Goal: Find specific page/section: Find specific page/section

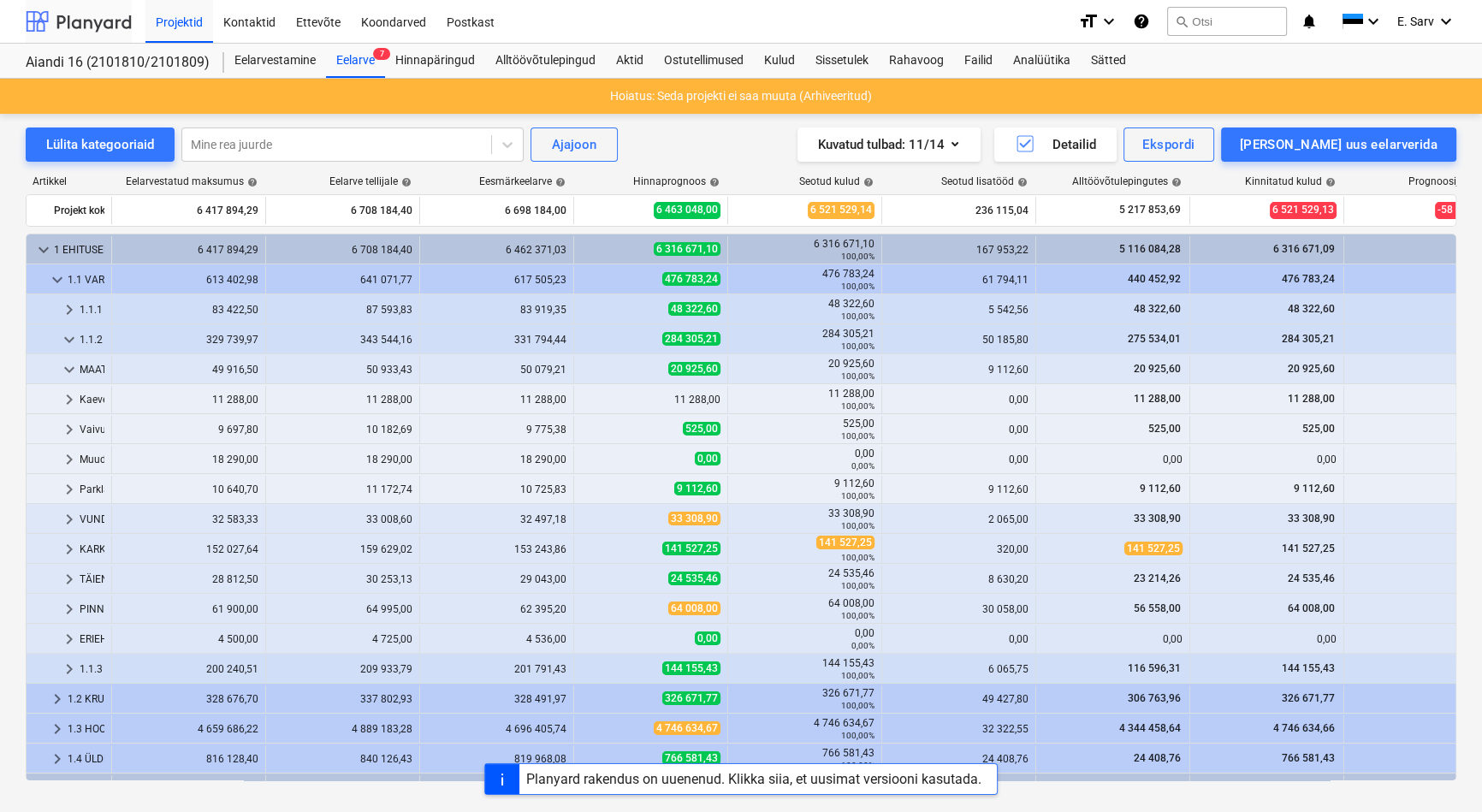
click at [72, 30] on div at bounding box center [79, 21] width 106 height 43
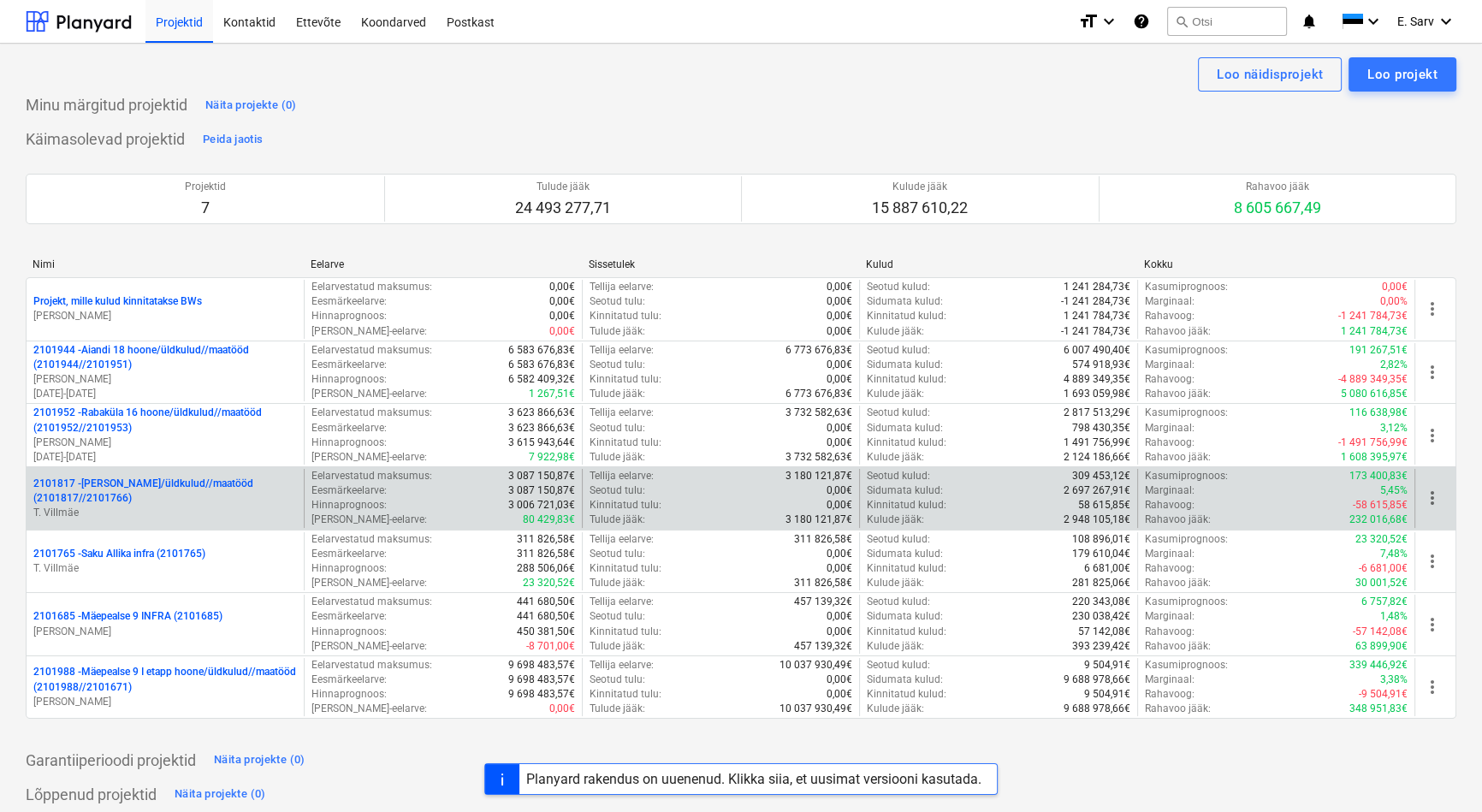
click at [119, 479] on p "2101817 - [PERSON_NAME]/üldkulud//maatööd (2101817//2101766)" at bounding box center [165, 491] width 264 height 30
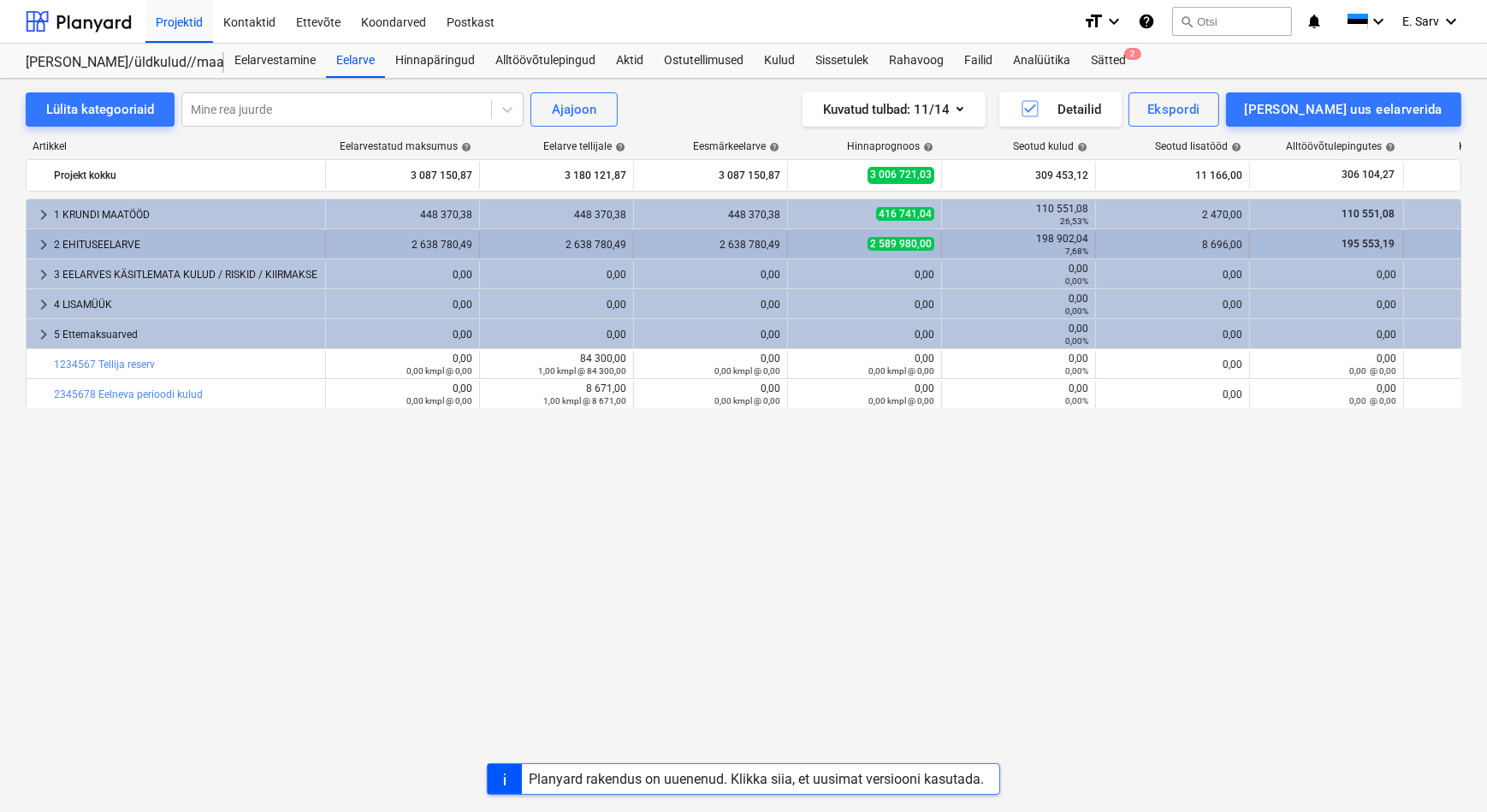
click at [91, 244] on div "2 EHITUSEELARVE" at bounding box center [186, 244] width 265 height 28
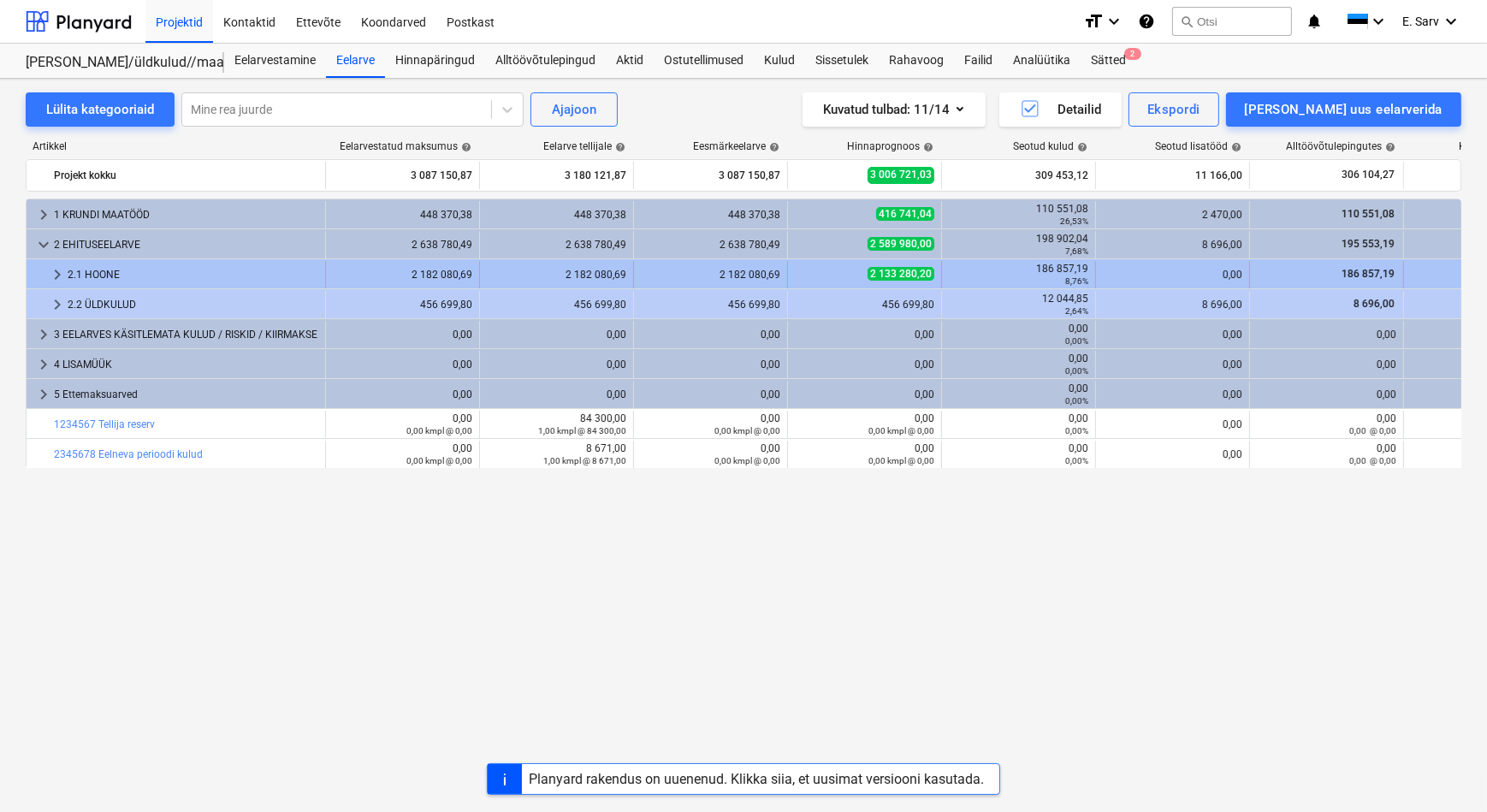
click at [89, 271] on div "2.1 HOONE" at bounding box center [193, 275] width 251 height 28
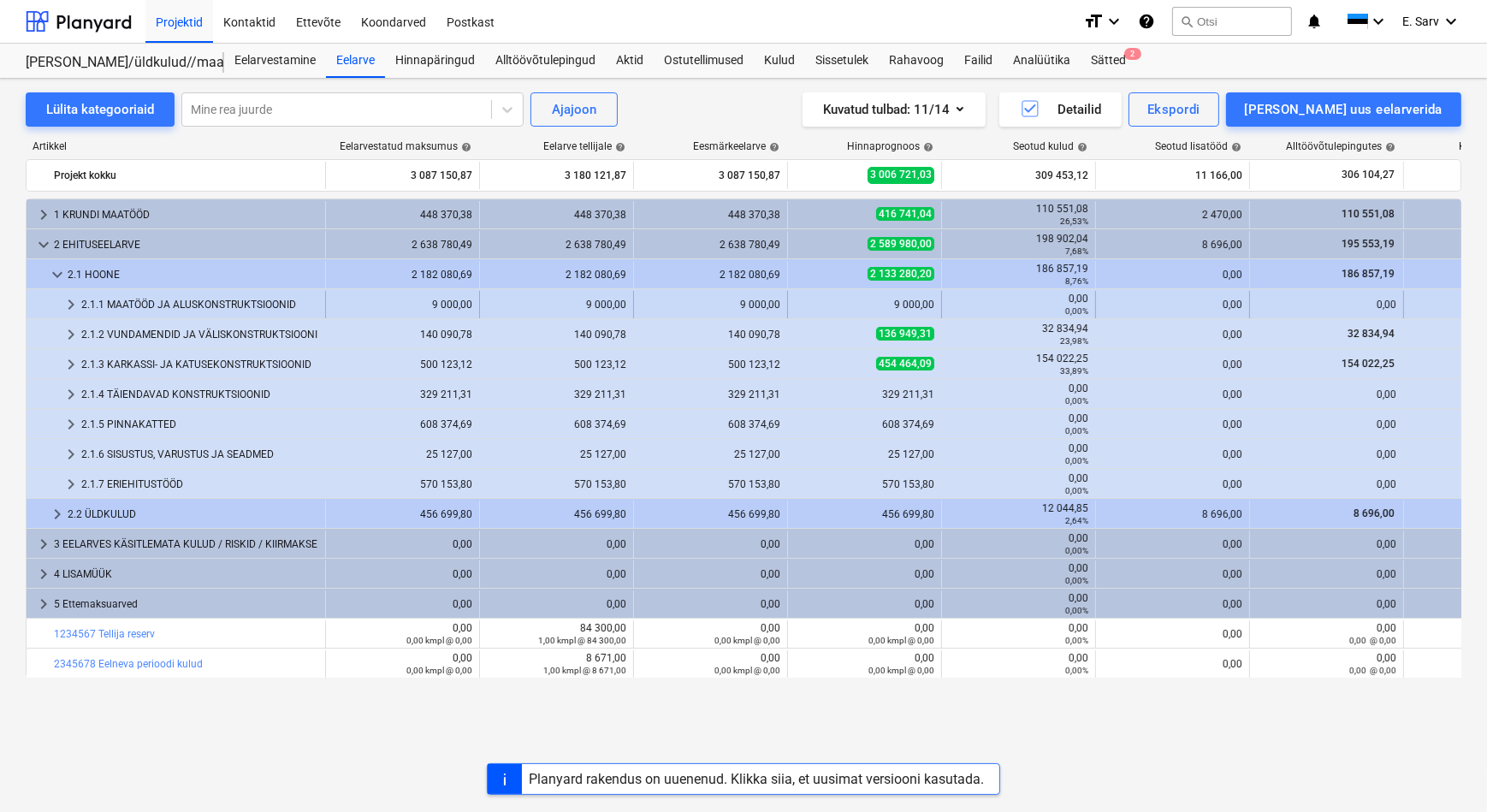
click at [133, 299] on div "2.1.1 MAATÖÖD JA ALUSKONSTRUKTSIOONID" at bounding box center [200, 304] width 237 height 28
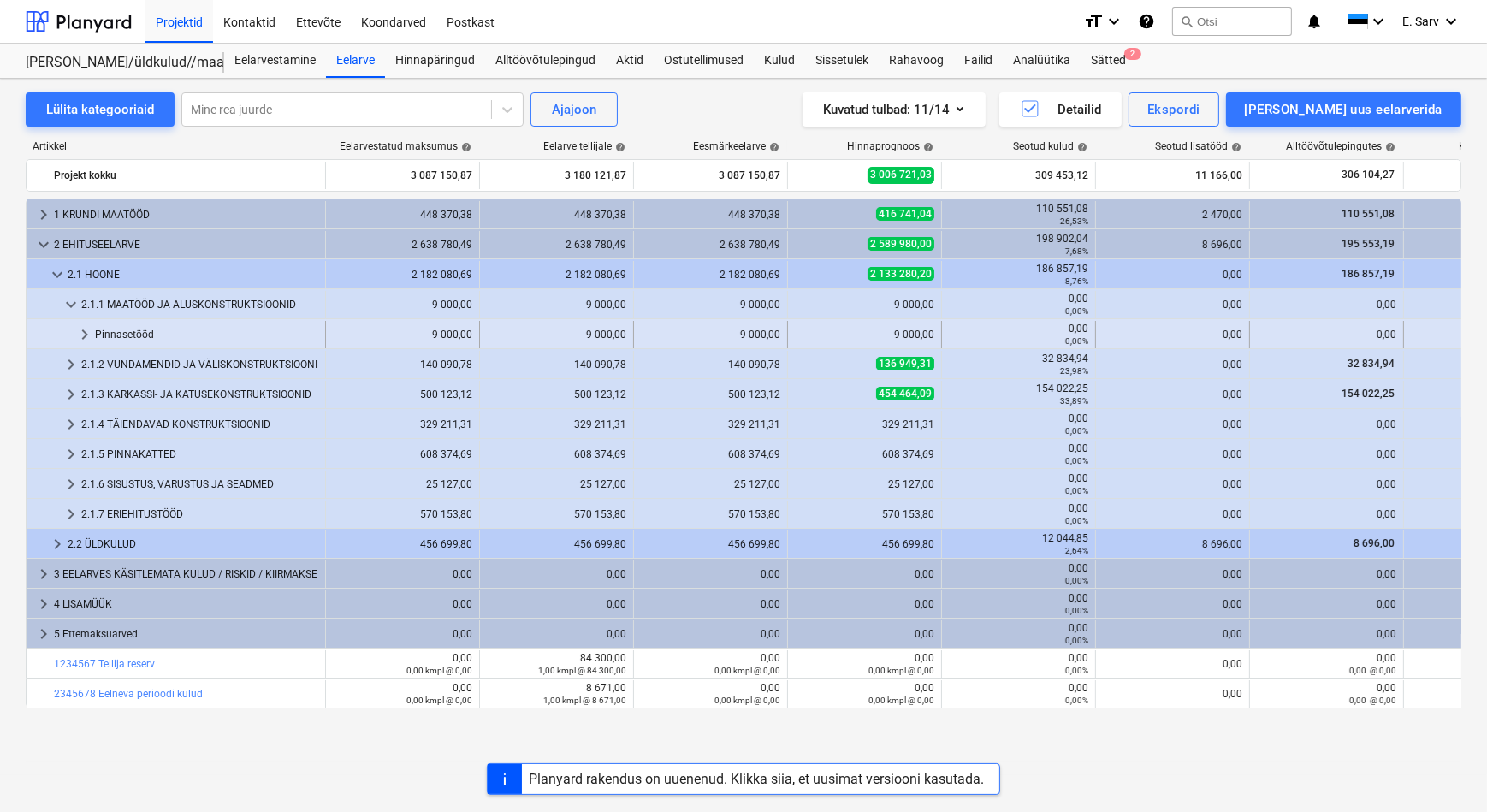
click at [126, 330] on div "Pinnasetööd" at bounding box center [207, 334] width 224 height 28
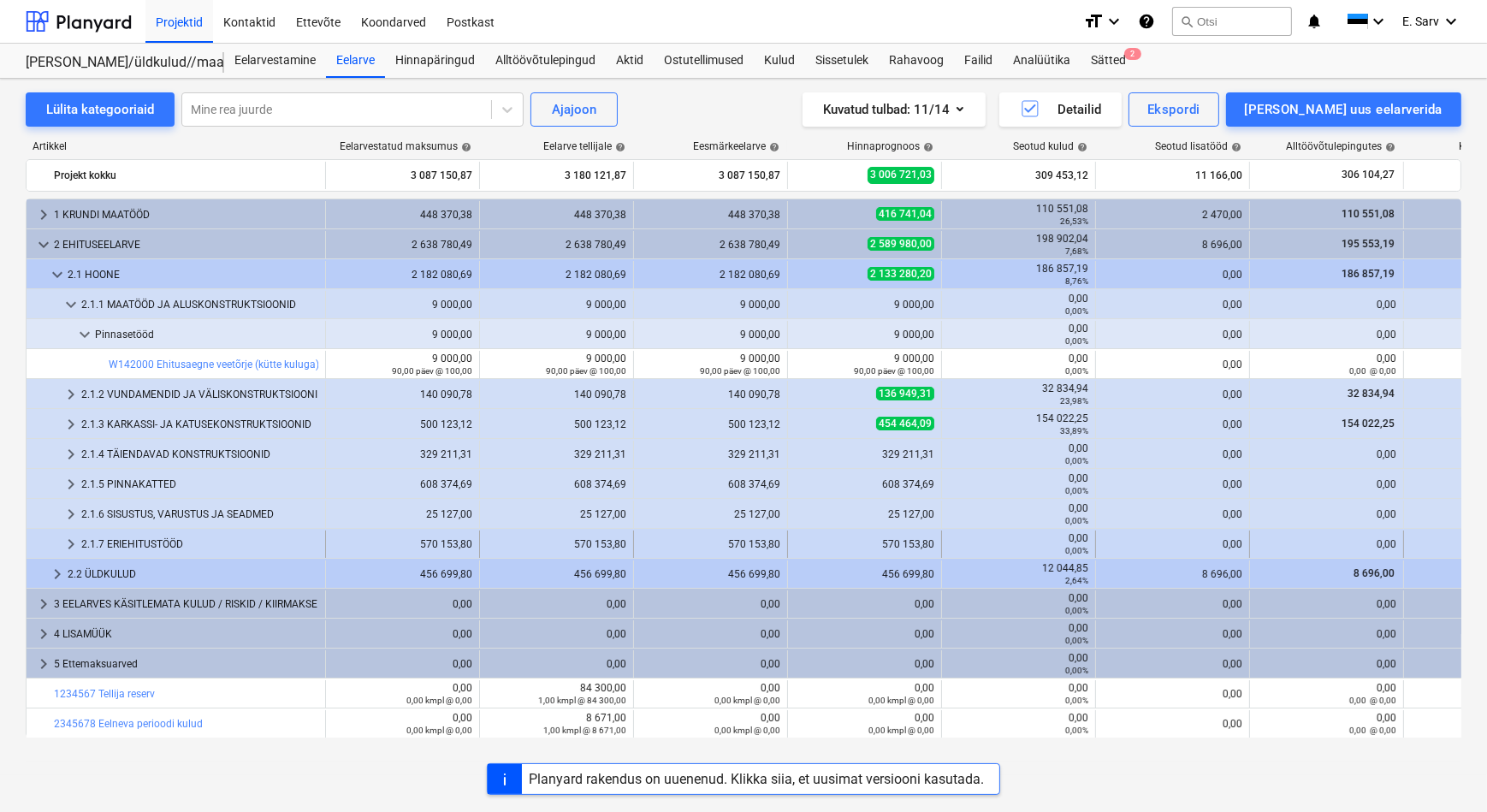
click at [74, 541] on span "keyboard_arrow_right" at bounding box center [71, 544] width 21 height 21
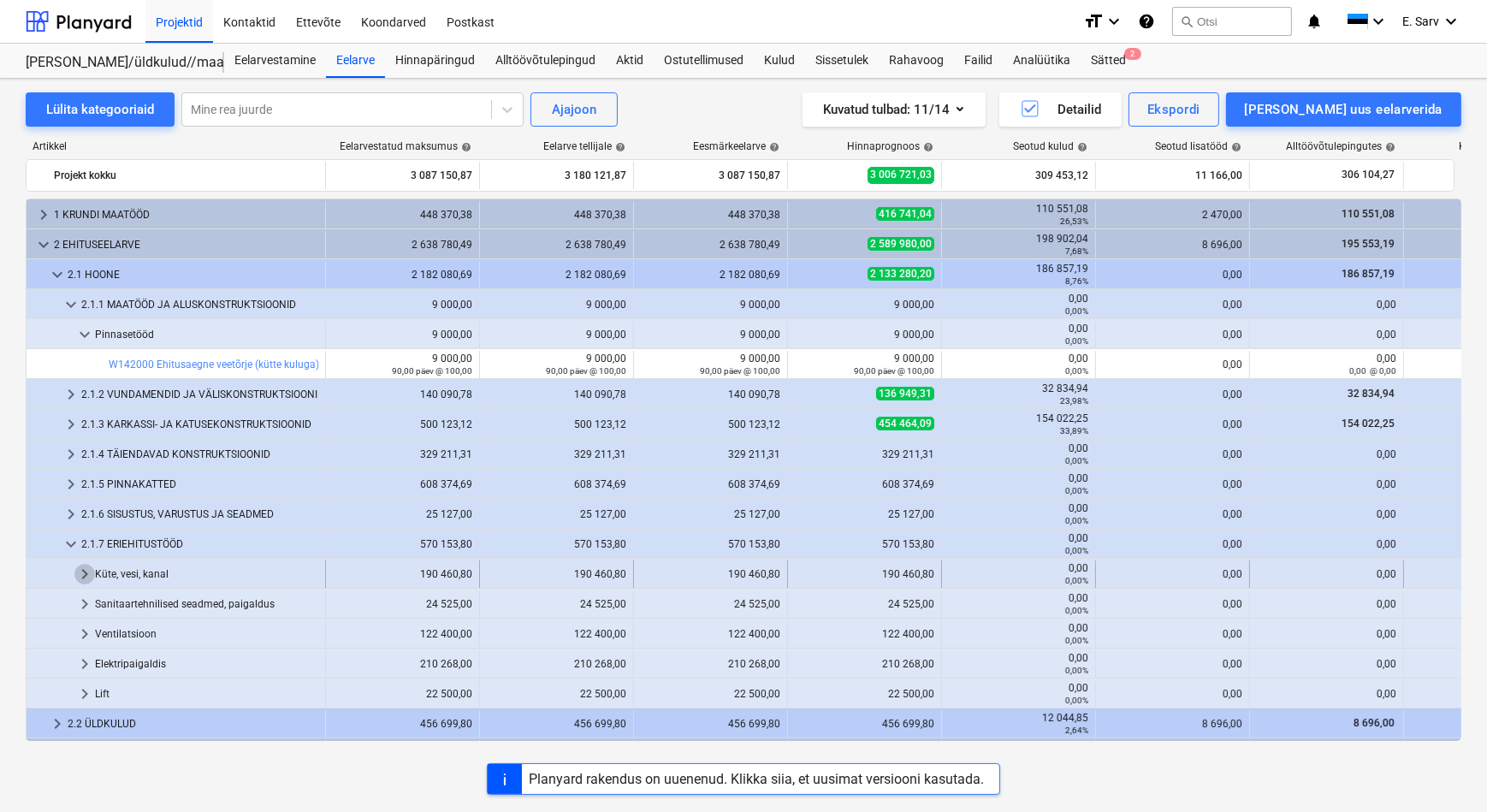
click at [80, 570] on span "keyboard_arrow_right" at bounding box center [84, 573] width 21 height 21
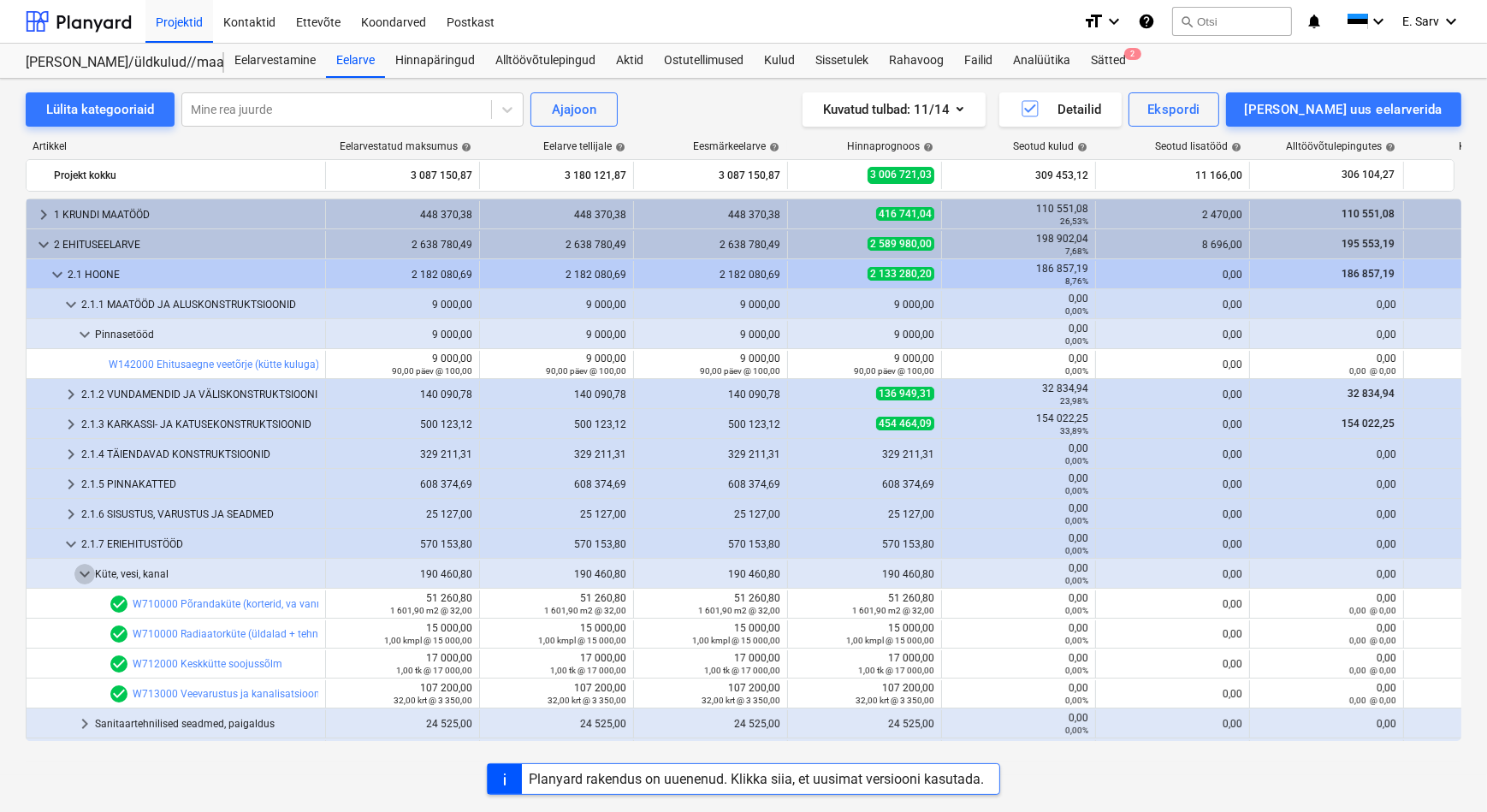
click at [80, 570] on span "keyboard_arrow_down" at bounding box center [84, 573] width 21 height 21
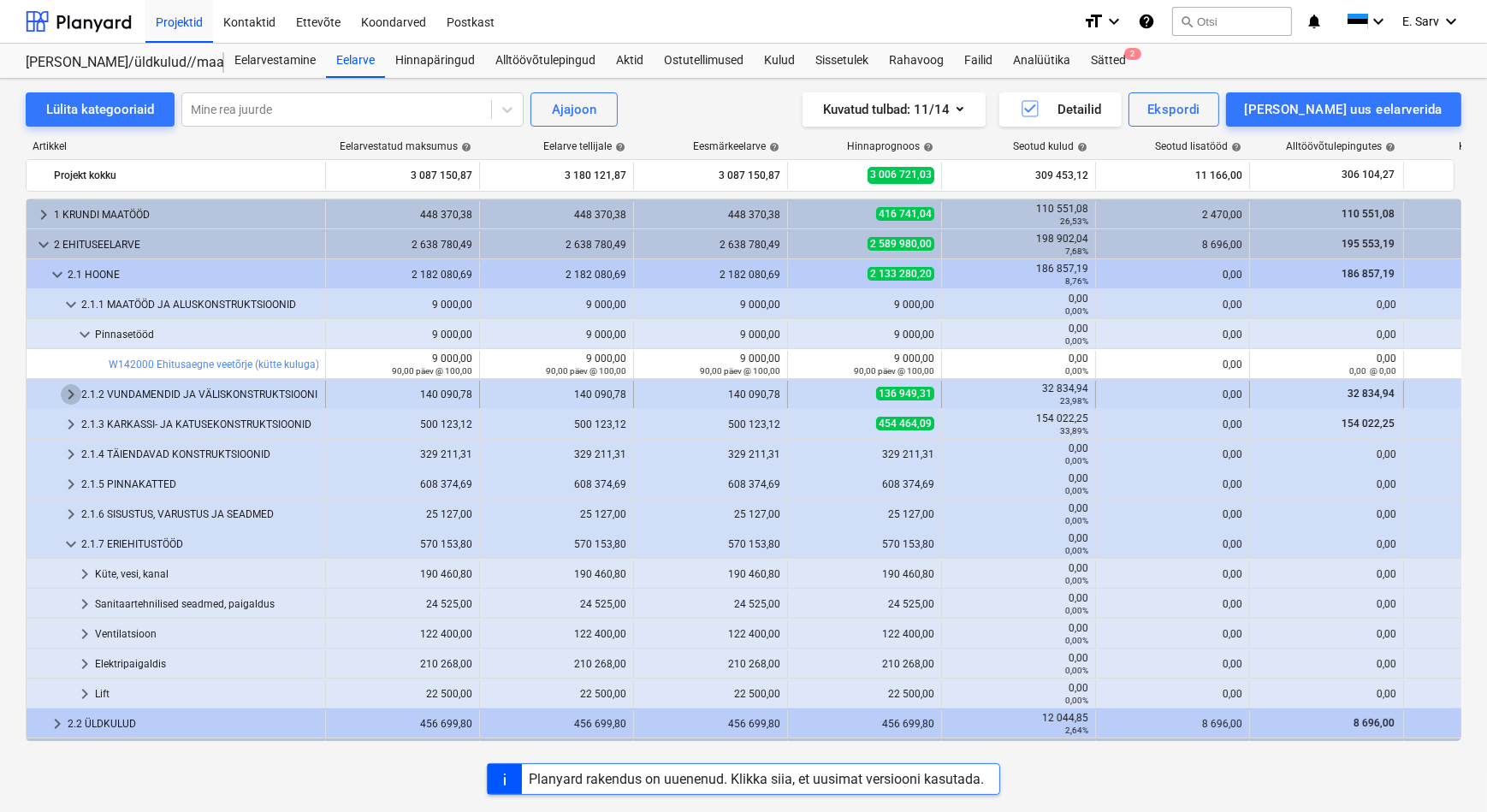
click at [70, 389] on span "keyboard_arrow_right" at bounding box center [71, 393] width 21 height 21
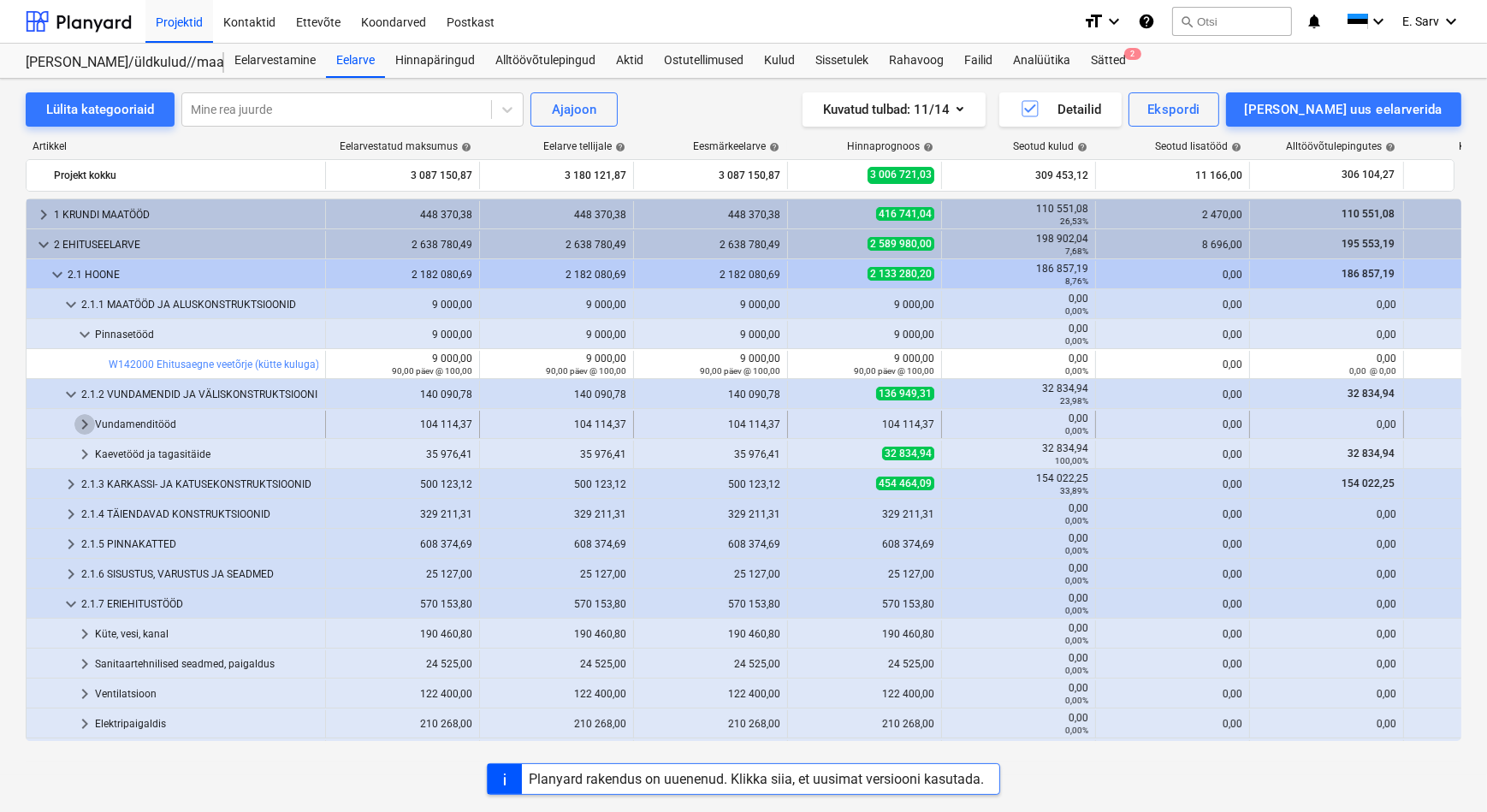
click at [88, 423] on span "keyboard_arrow_right" at bounding box center [84, 424] width 21 height 21
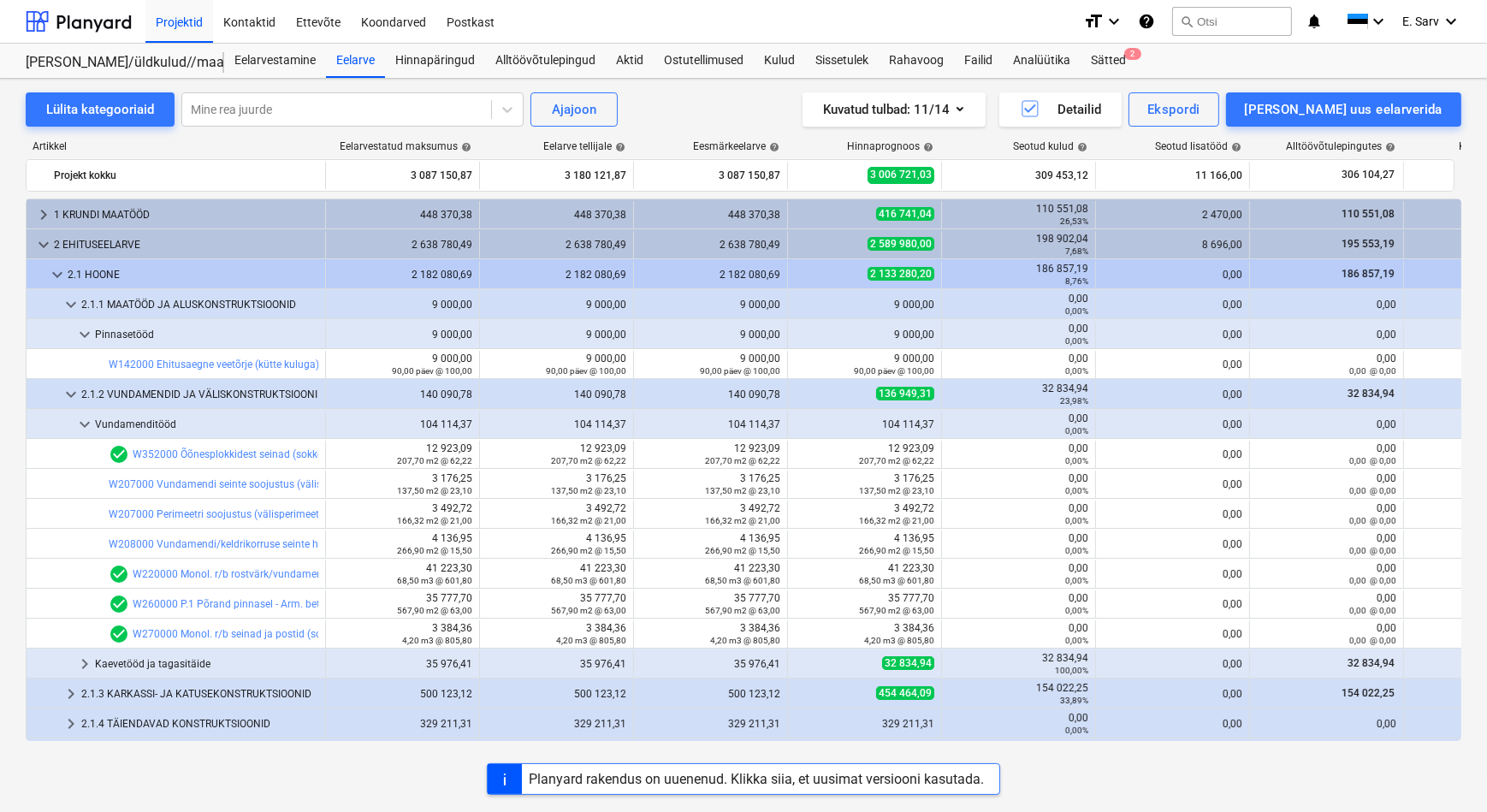
click at [88, 423] on span "keyboard_arrow_down" at bounding box center [84, 424] width 21 height 21
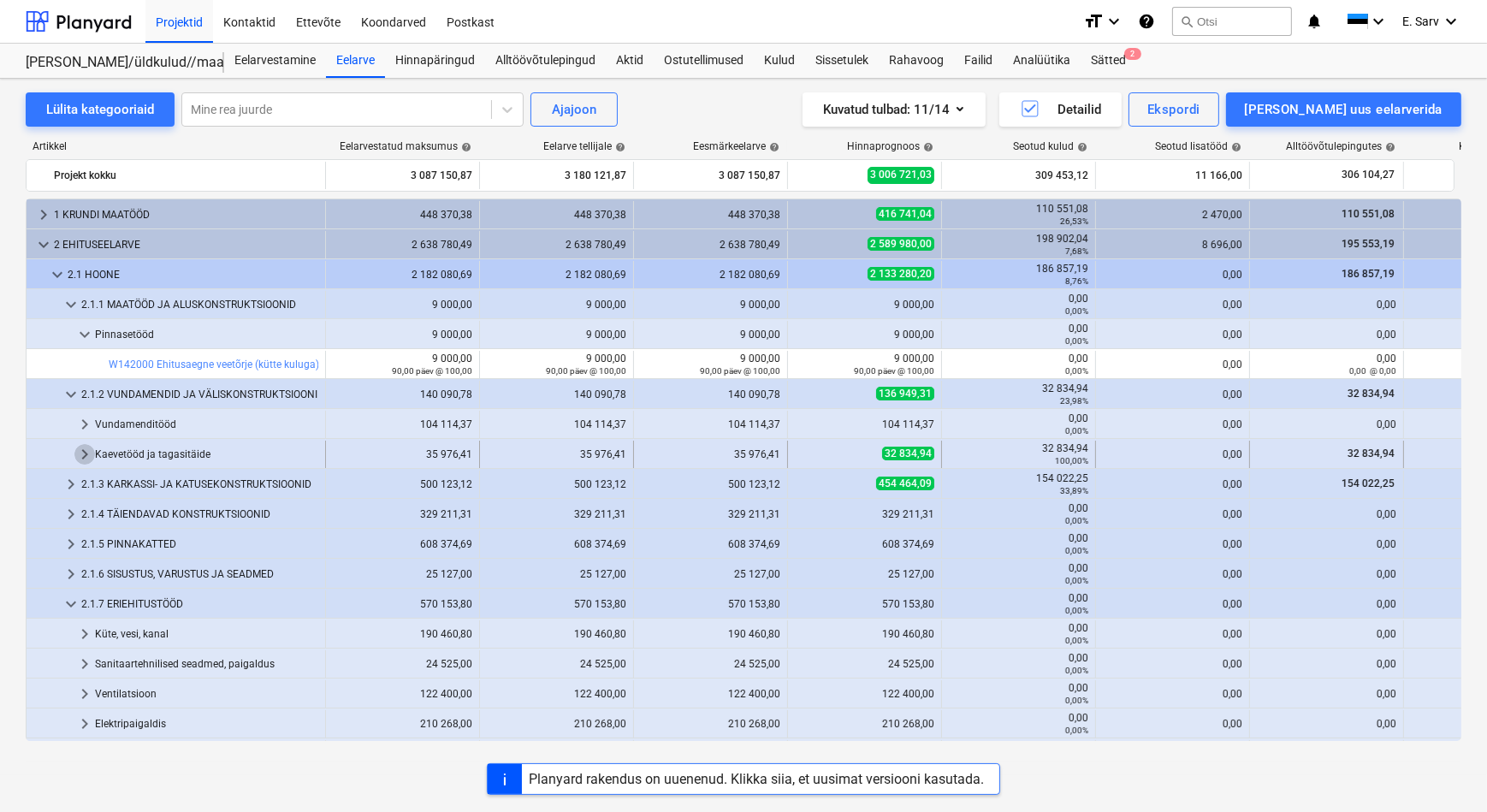
click at [86, 453] on span "keyboard_arrow_right" at bounding box center [84, 453] width 21 height 21
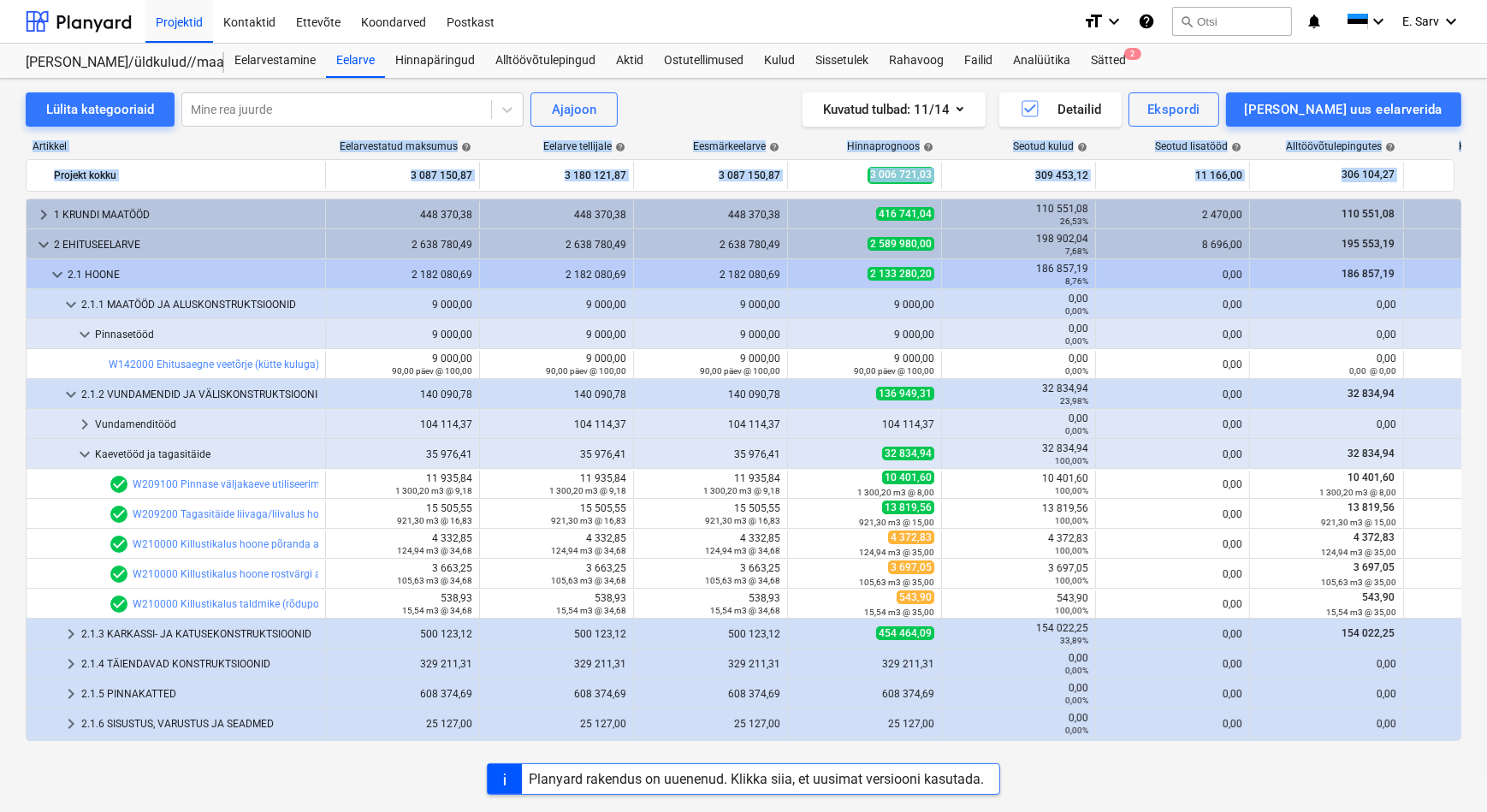
click at [40, 224] on div "Lülita kategooriaid Mine rea juurde Ajajoon Kuvatud tulbad : 11/14 Detailid Eks…" at bounding box center [744, 427] width 1487 height 697
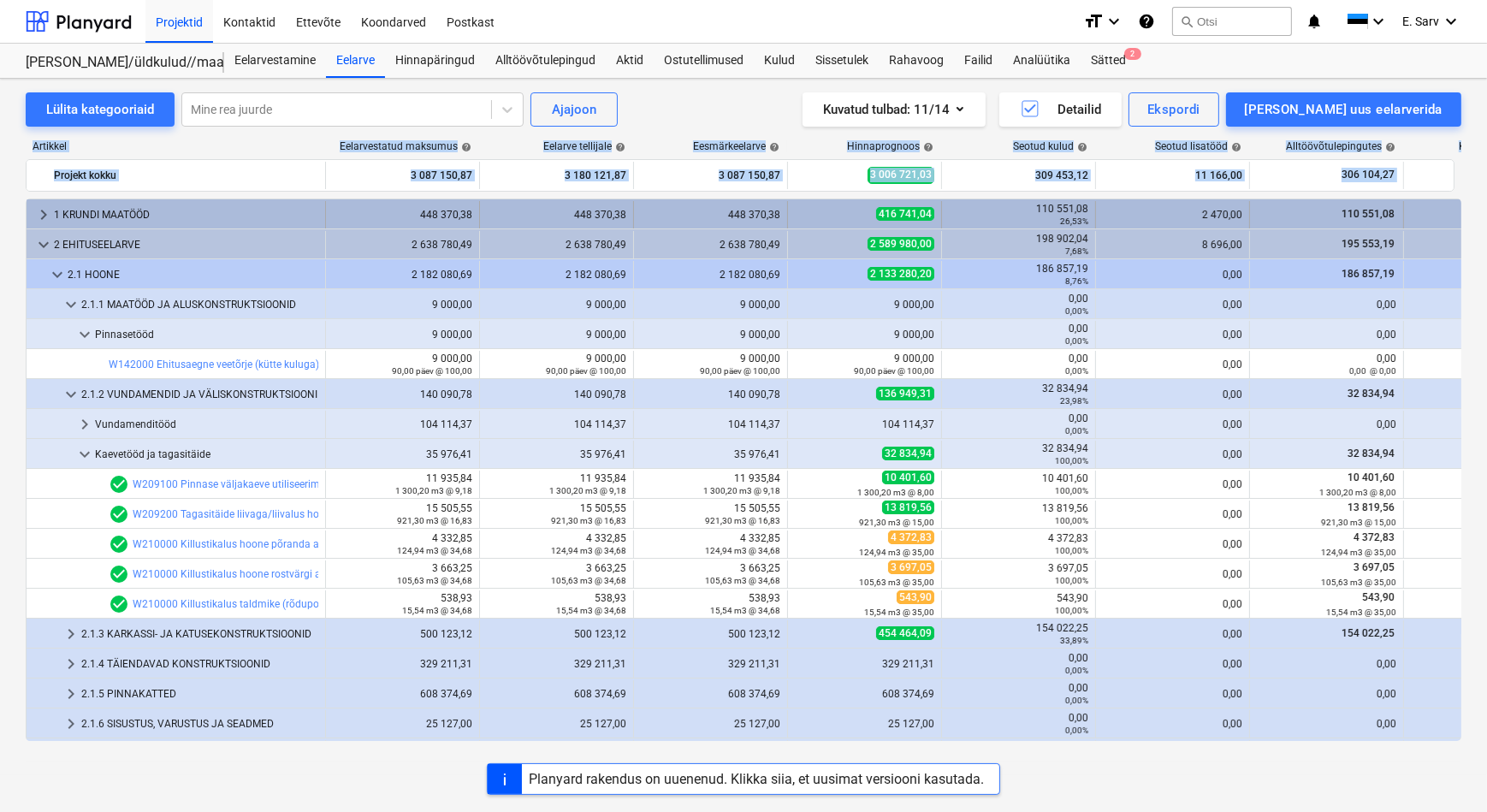
drag, startPoint x: 40, startPoint y: 224, endPoint x: 4, endPoint y: 149, distance: 83.2
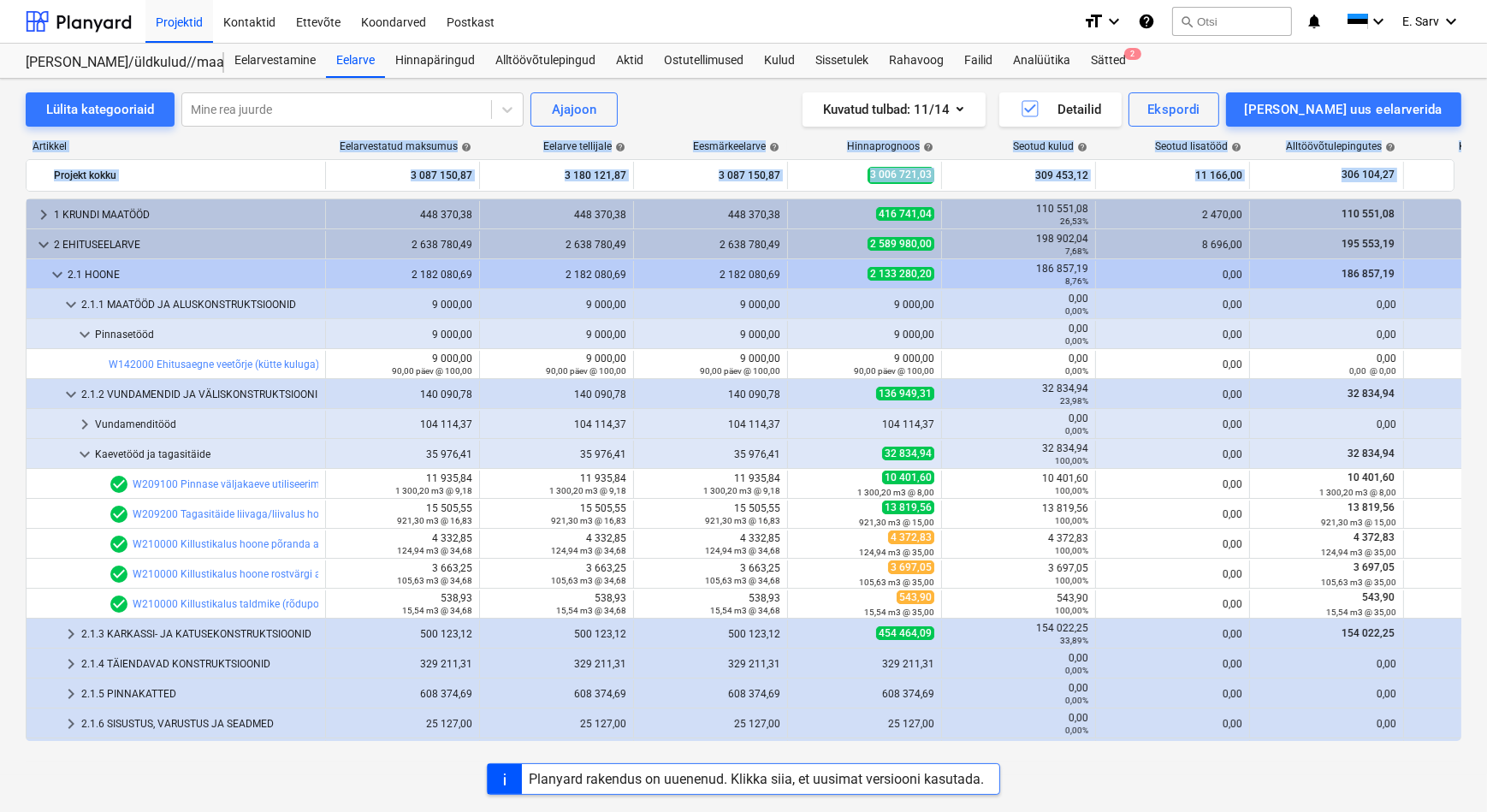
click at [4, 149] on div "Lülita kategooriaid Mine rea juurde Ajajoon Kuvatud tulbad : 11/14 Detailid Eks…" at bounding box center [744, 427] width 1487 height 697
click at [22, 178] on div "Lülita kategooriaid Mine rea juurde Ajajoon Kuvatud tulbad : 11/14 Detailid Eks…" at bounding box center [744, 427] width 1487 height 697
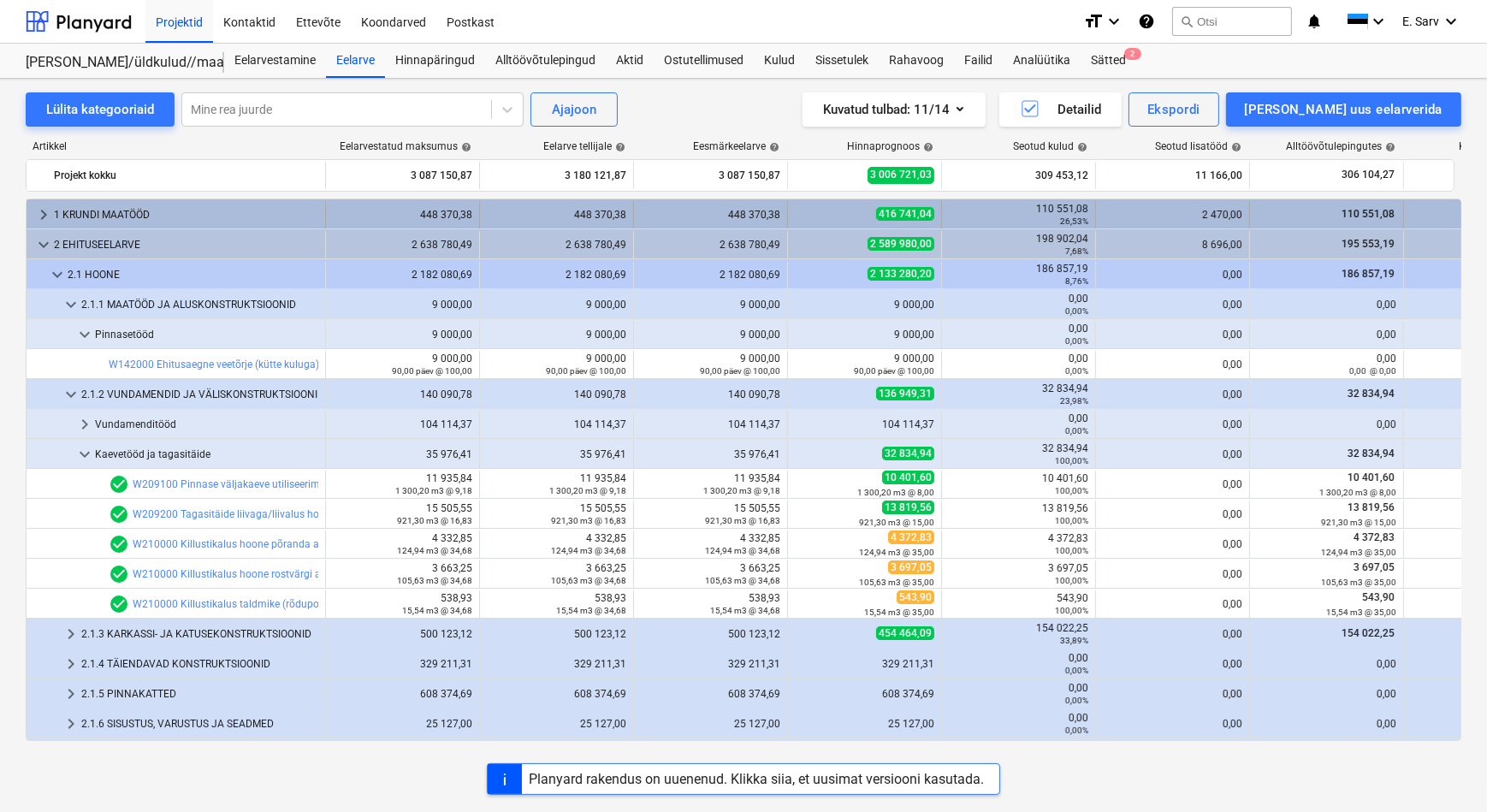
click at [42, 207] on span "keyboard_arrow_right" at bounding box center [43, 215] width 21 height 21
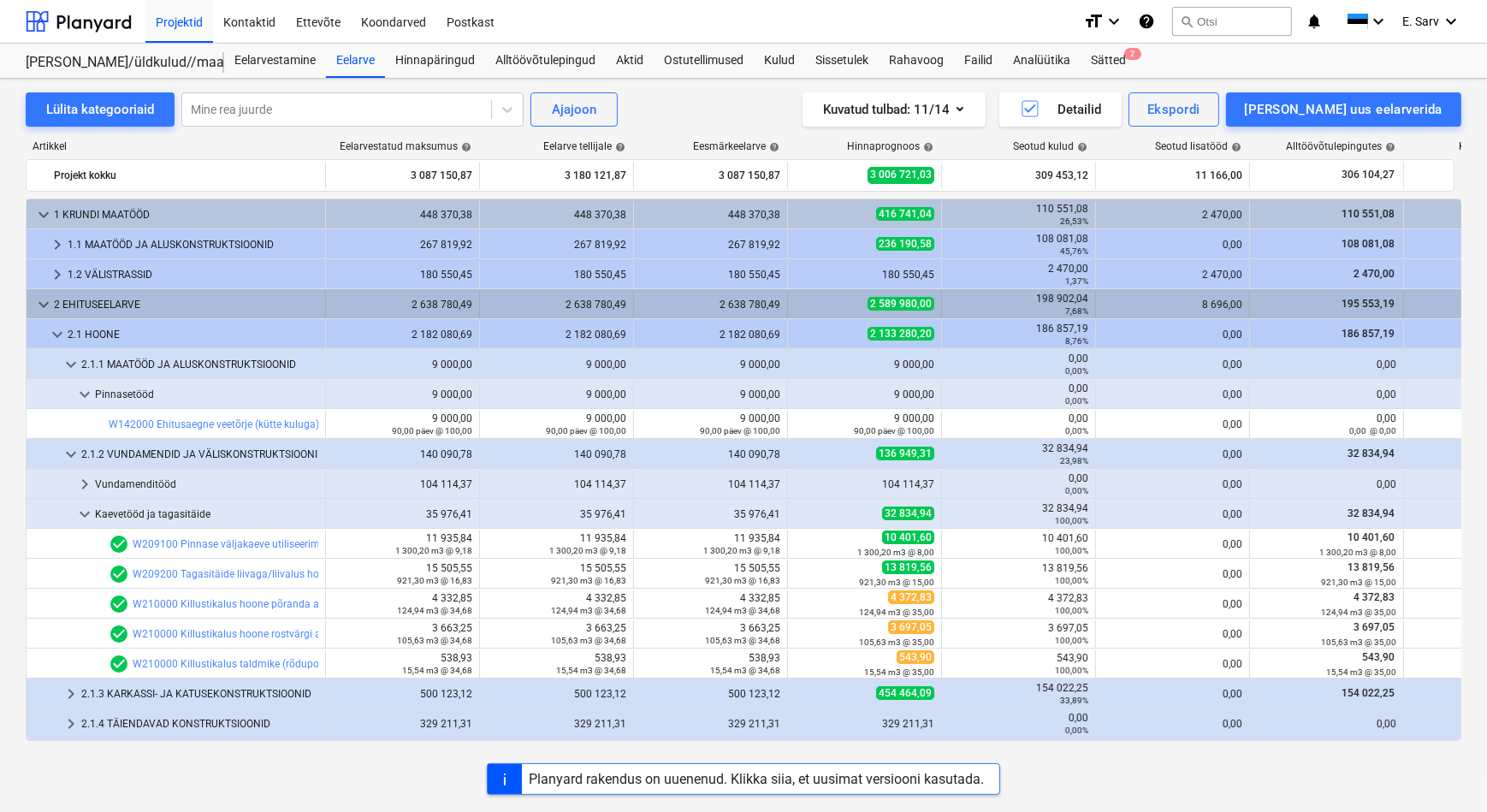
click at [43, 300] on span "keyboard_arrow_down" at bounding box center [43, 304] width 21 height 21
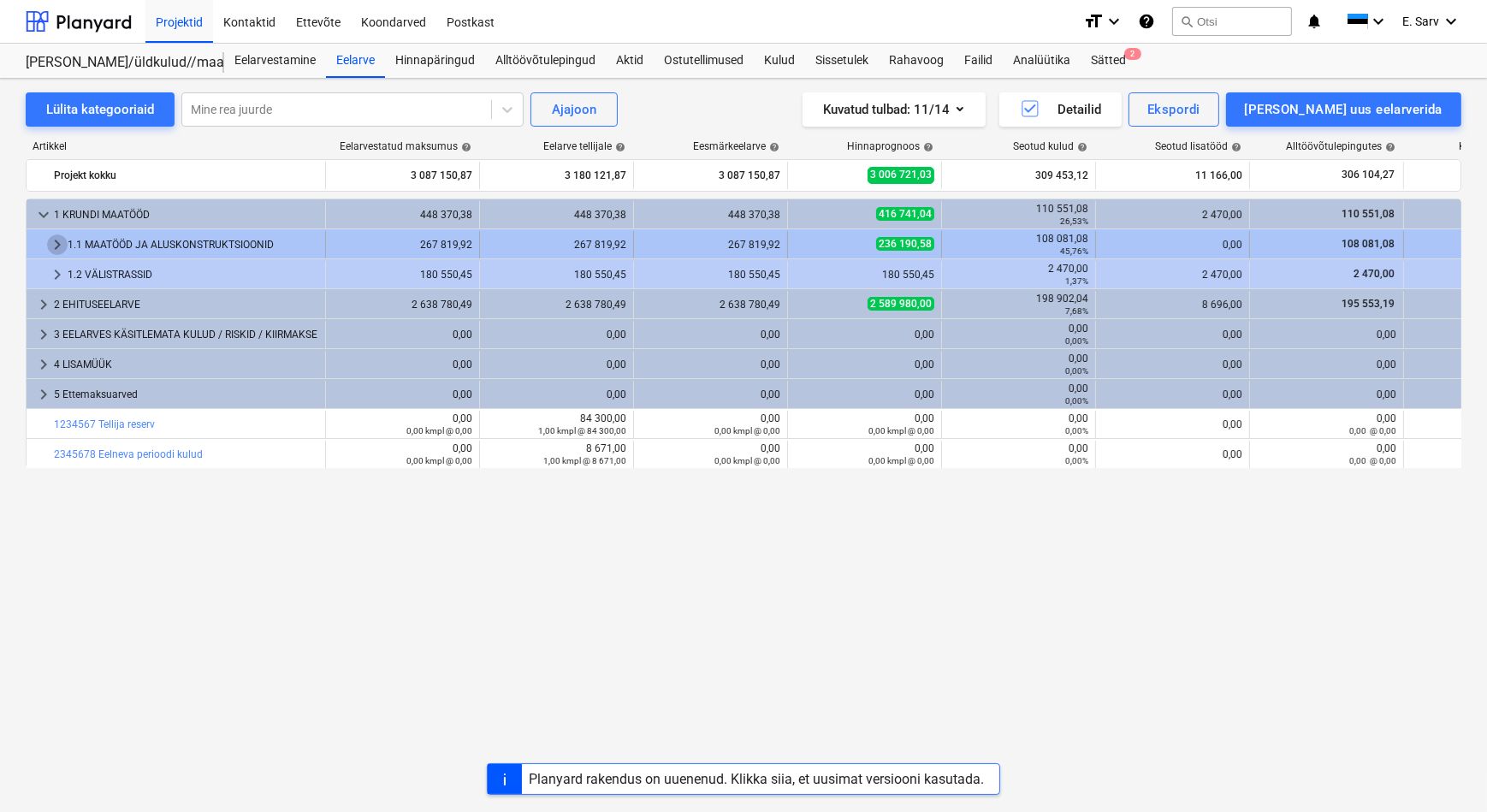
click at [58, 245] on span "keyboard_arrow_right" at bounding box center [57, 244] width 21 height 21
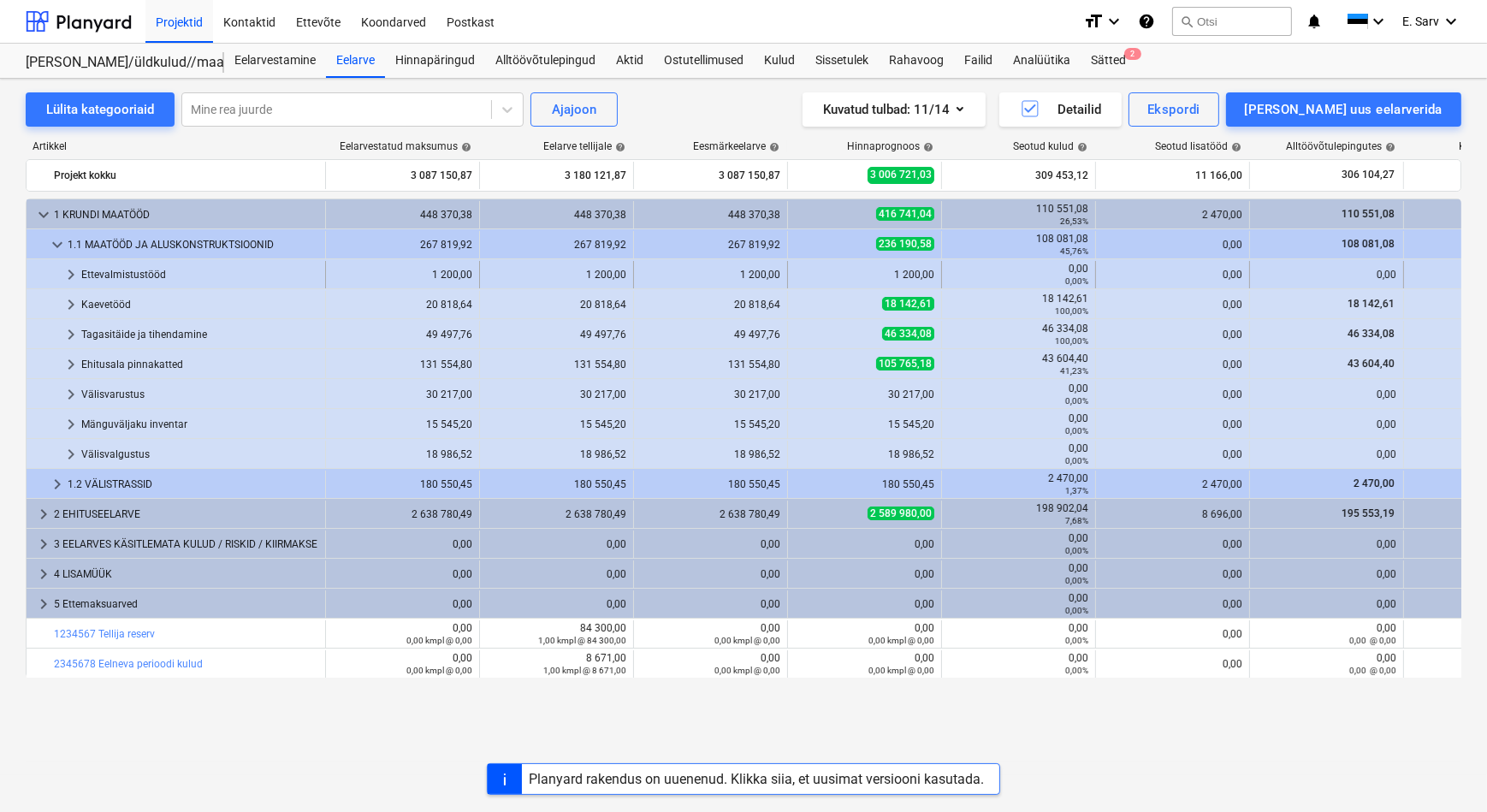
click at [69, 274] on span "keyboard_arrow_right" at bounding box center [71, 275] width 21 height 21
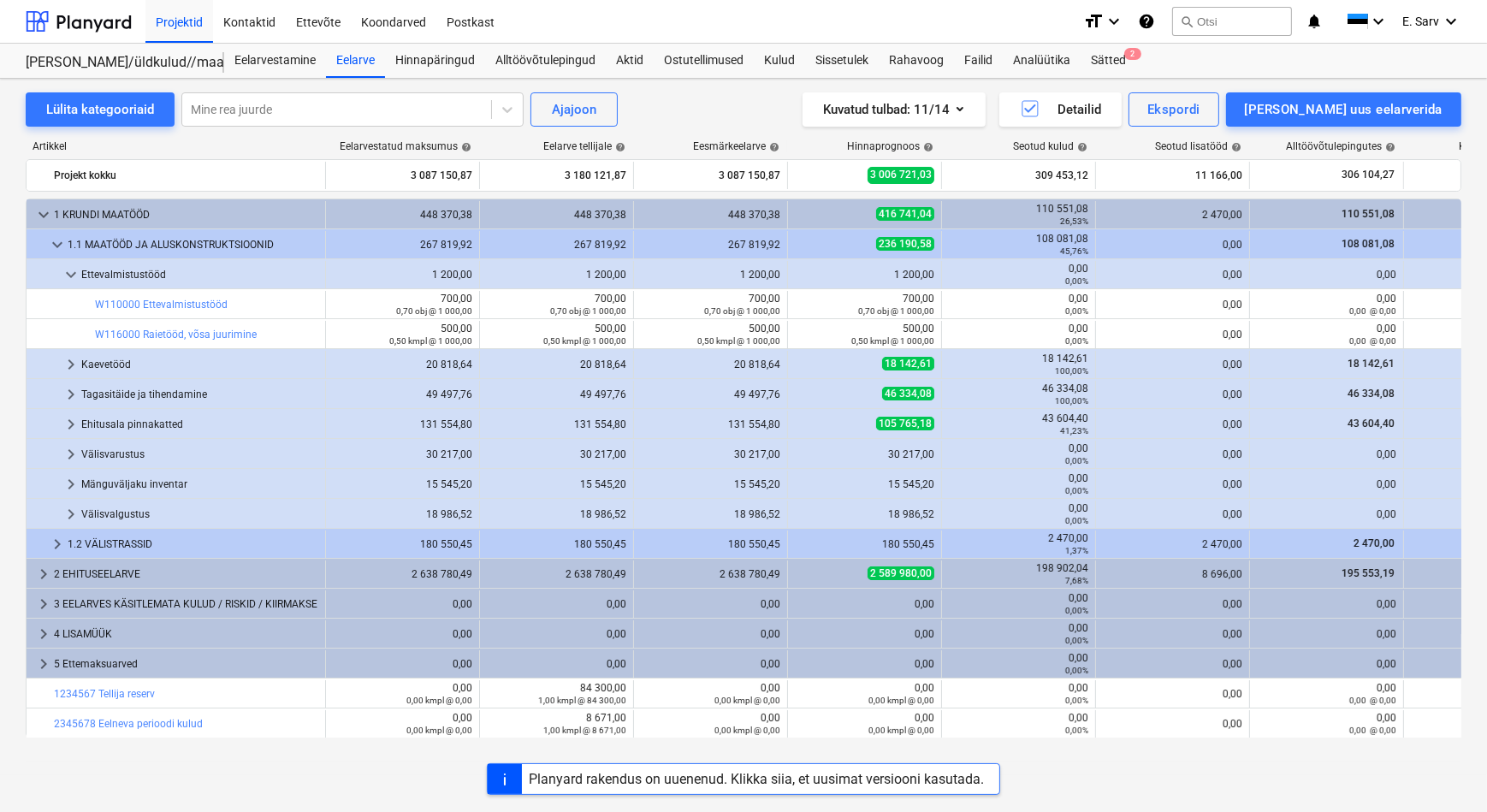
click at [69, 274] on span "keyboard_arrow_down" at bounding box center [71, 275] width 21 height 21
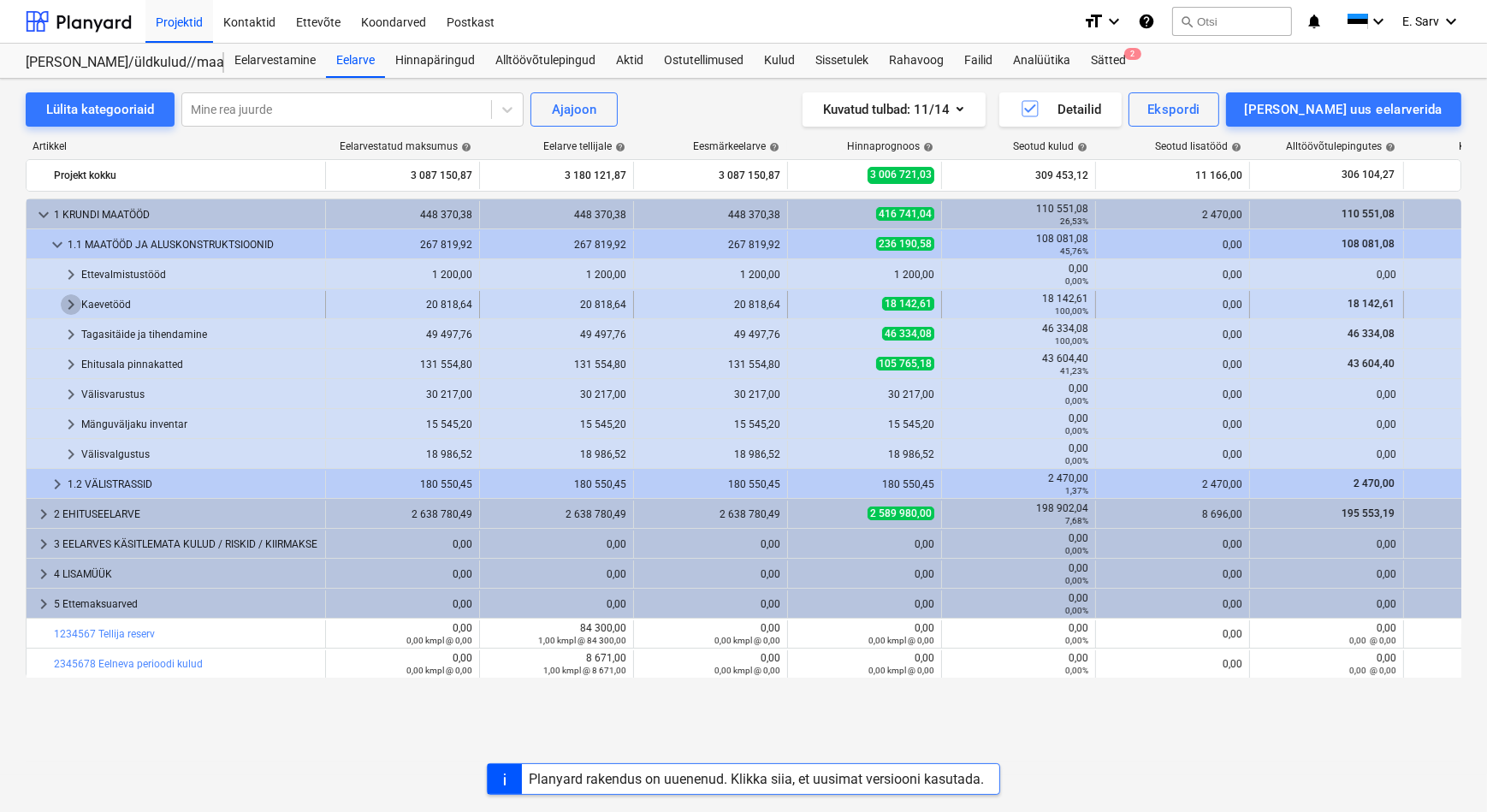
click at [69, 301] on span "keyboard_arrow_right" at bounding box center [71, 304] width 21 height 21
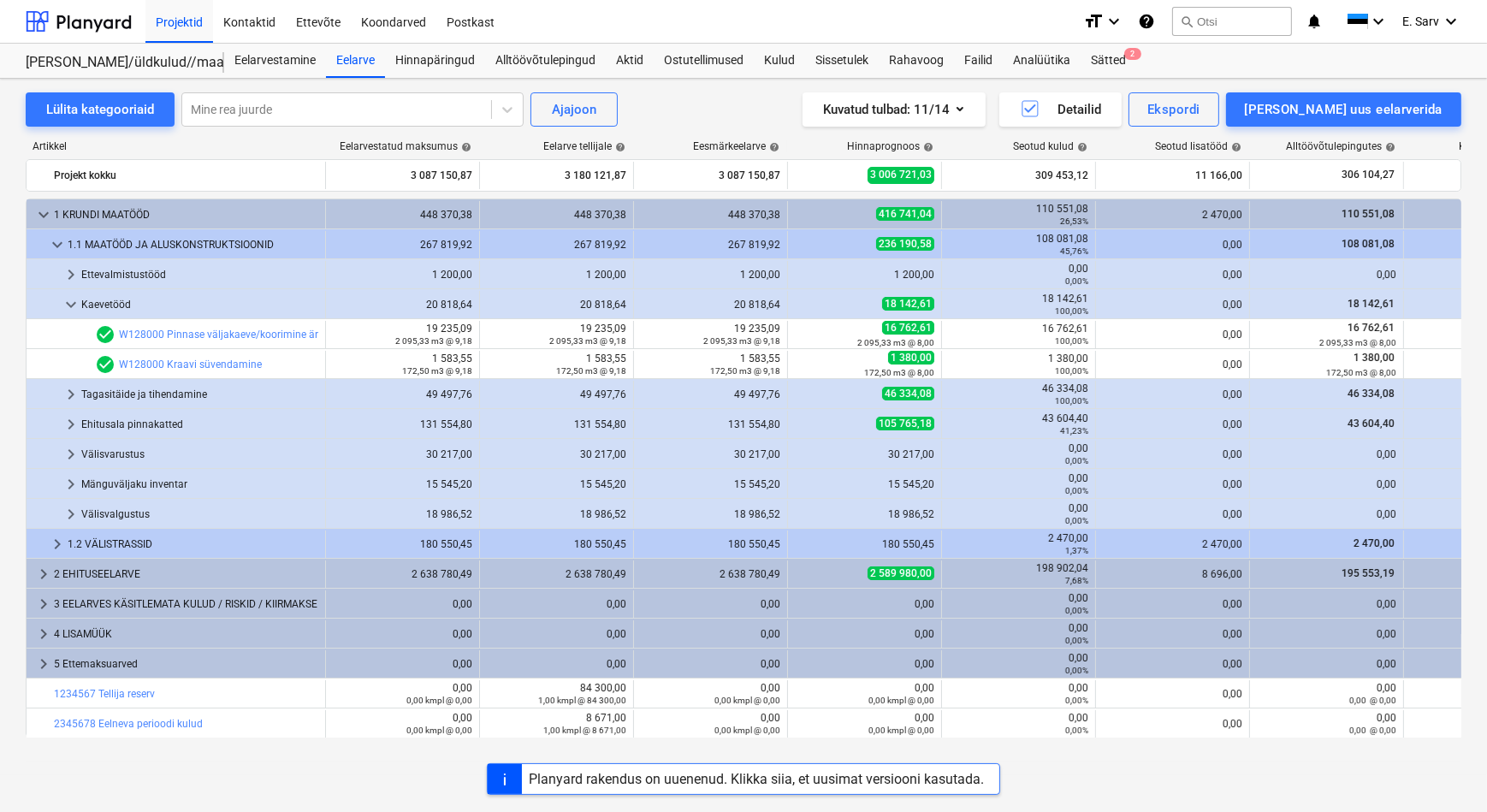
click at [69, 301] on span "keyboard_arrow_down" at bounding box center [71, 304] width 21 height 21
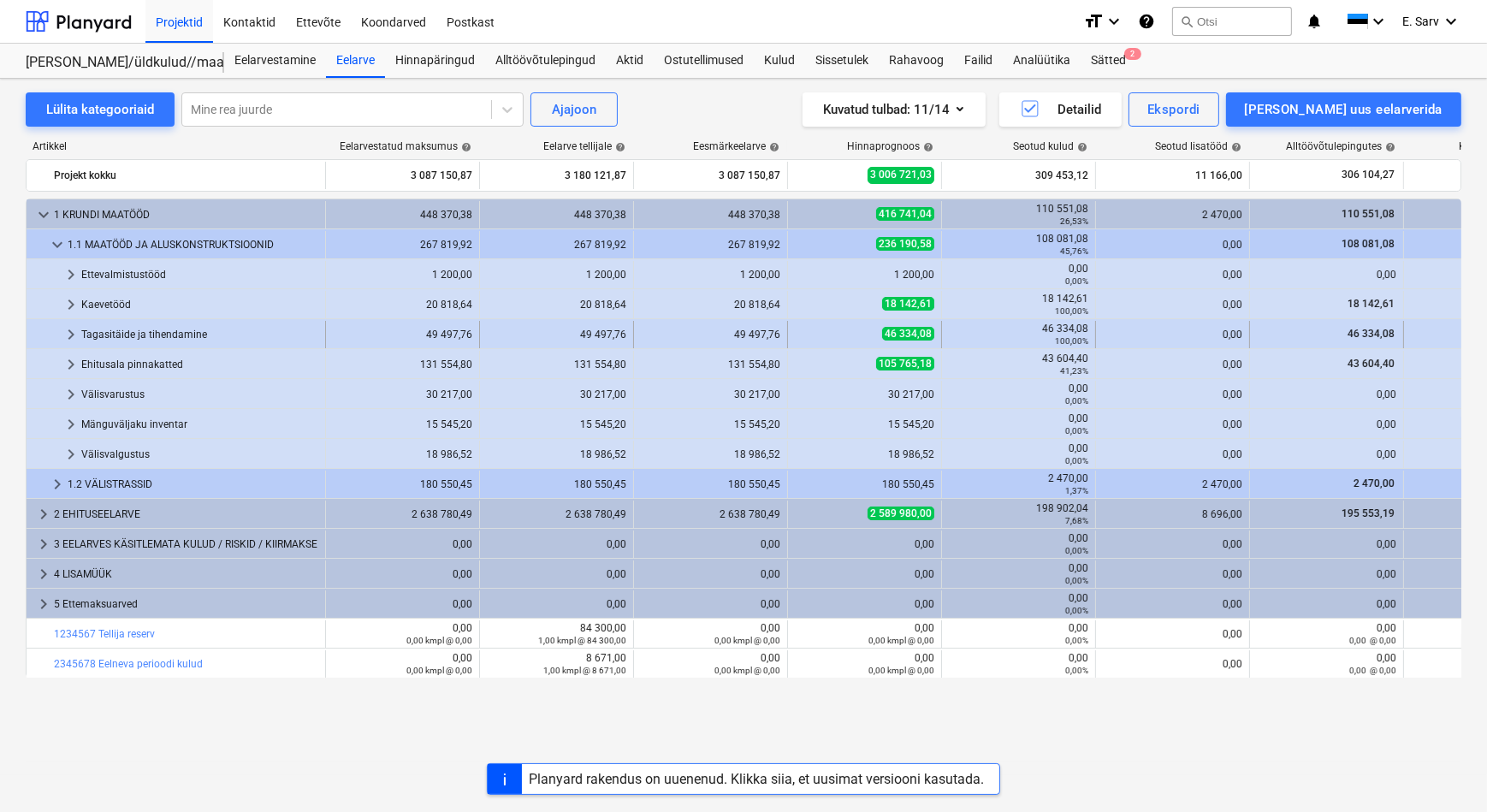
click at [69, 329] on span "keyboard_arrow_right" at bounding box center [71, 334] width 21 height 21
